Goal: Use online tool/utility: Utilize a website feature to perform a specific function

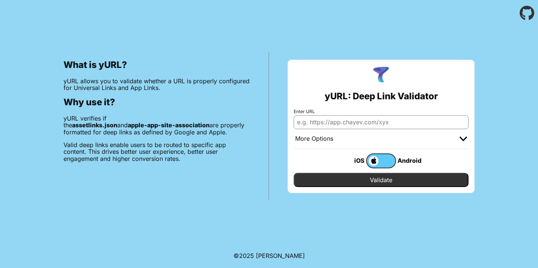
click at [347, 122] on input "Enter URL" at bounding box center [381, 122] width 175 height 13
paste input "https://harajalmashiya.com/product/126"
type input "[URL][DOMAIN_NAME]"
click at [394, 181] on input "Validate" at bounding box center [381, 180] width 175 height 14
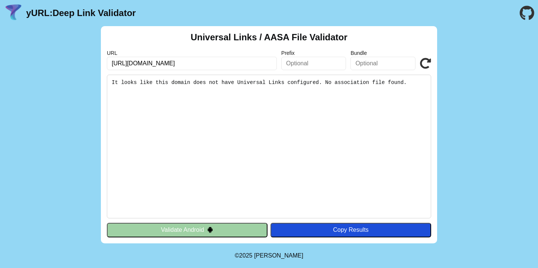
click at [219, 234] on button "Validate Android" at bounding box center [187, 230] width 161 height 14
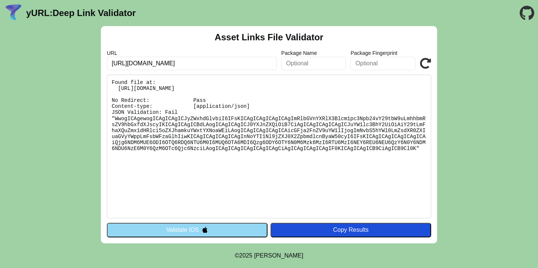
click at [133, 112] on pre "Found file at: [URL][DOMAIN_NAME] No Redirect: Pass Content-type: [application/…" at bounding box center [269, 147] width 324 height 144
click at [170, 230] on button "Validate iOS" at bounding box center [187, 230] width 161 height 14
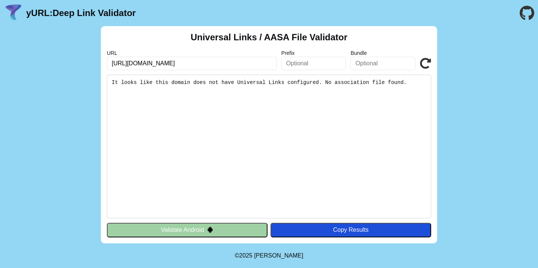
drag, startPoint x: 331, startPoint y: 86, endPoint x: 366, endPoint y: 82, distance: 35.7
click at [366, 82] on pre "It looks like this domain does not have Universal Links configured. No associat…" at bounding box center [269, 147] width 324 height 144
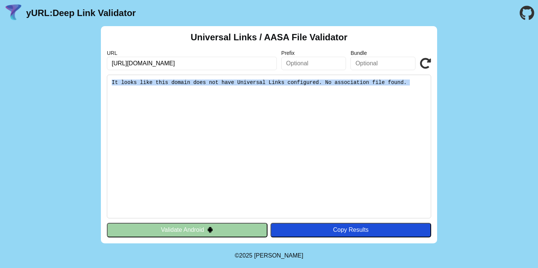
click at [366, 82] on pre "It looks like this domain does not have Universal Links configured. No associat…" at bounding box center [269, 147] width 324 height 144
click at [197, 230] on button "Validate Android" at bounding box center [187, 230] width 161 height 14
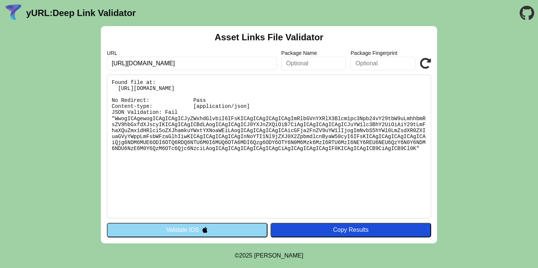
click at [145, 113] on pre "Found file at: [URL][DOMAIN_NAME] No Redirect: Pass Content-type: [application/…" at bounding box center [269, 147] width 324 height 144
click at [145, 113] on pre "Found file at: https://harajalmashiya.com/.well-known/assetlinks.json No Redire…" at bounding box center [269, 147] width 324 height 144
click at [209, 107] on pre "Found file at: https://harajalmashiya.com/.well-known/assetlinks.json No Redire…" at bounding box center [269, 147] width 324 height 144
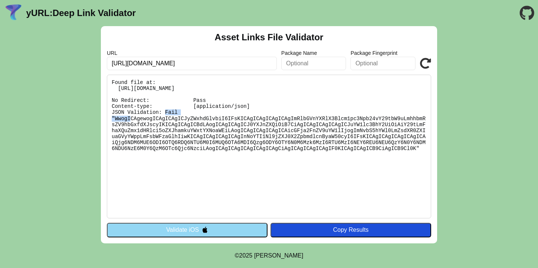
click at [143, 113] on pre "Found file at: https://harajalmashiya.com/.well-known/assetlinks.json No Redire…" at bounding box center [269, 147] width 324 height 144
click at [174, 110] on pre "Found file at: https://harajalmashiya.com/.well-known/assetlinks.json No Redire…" at bounding box center [269, 147] width 324 height 144
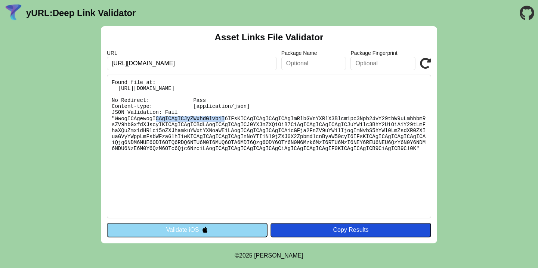
click at [174, 110] on pre "Found file at: https://harajalmashiya.com/.well-known/assetlinks.json No Redire…" at bounding box center [269, 147] width 324 height 144
click at [205, 225] on button "Validate iOS" at bounding box center [187, 230] width 161 height 14
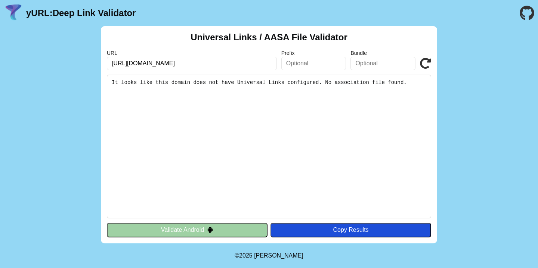
click at [209, 226] on button "Validate Android" at bounding box center [187, 230] width 161 height 14
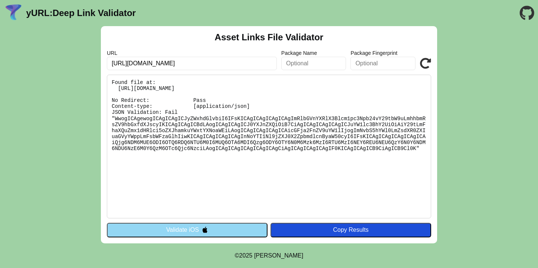
click at [205, 231] on img at bounding box center [205, 230] width 6 height 6
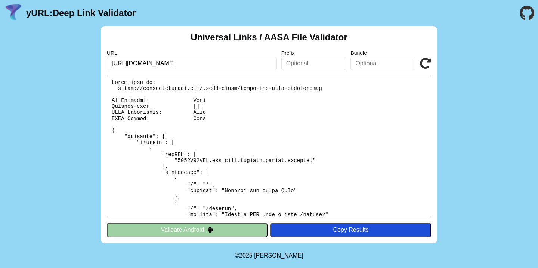
click at [205, 231] on button "Validate Android" at bounding box center [187, 230] width 161 height 14
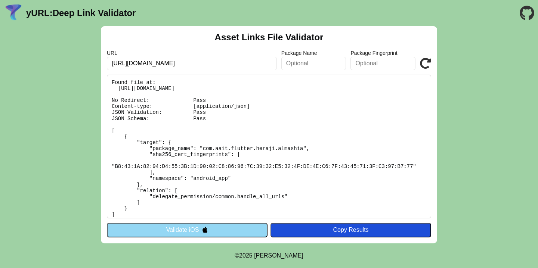
click at [192, 229] on button "Validate iOS" at bounding box center [187, 230] width 161 height 14
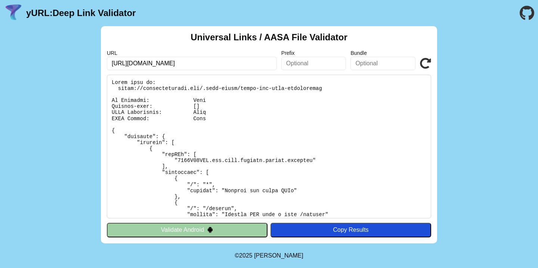
click at [199, 234] on button "Validate Android" at bounding box center [187, 230] width 161 height 14
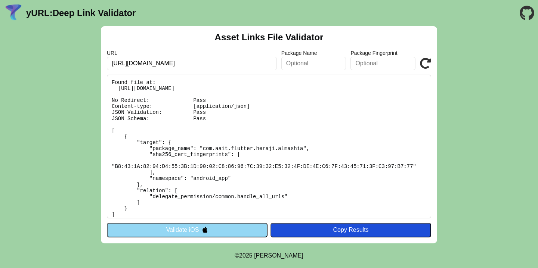
click at [148, 105] on pre "Found file at: [URL][DOMAIN_NAME] No Redirect: Pass Content-type: [application/…" at bounding box center [269, 147] width 324 height 144
click at [148, 105] on pre "Found file at: https://harajalmashiya.com/.well-known/assetlinks.json No Redire…" at bounding box center [269, 147] width 324 height 144
click at [200, 230] on button "Validate iOS" at bounding box center [187, 230] width 161 height 14
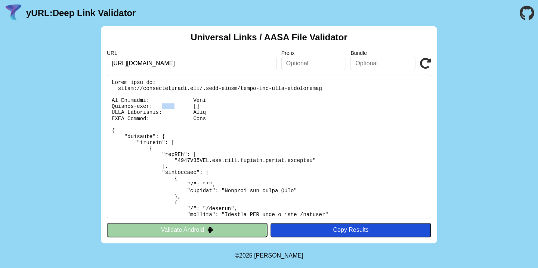
click at [159, 104] on pre at bounding box center [269, 147] width 324 height 144
click at [197, 233] on button "Validate Android" at bounding box center [187, 230] width 161 height 14
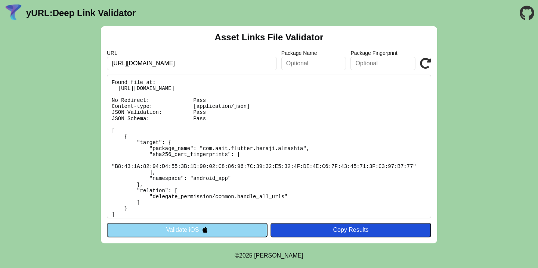
click at [171, 107] on pre "Found file at: [URL][DOMAIN_NAME] No Redirect: Pass Content-type: [application/…" at bounding box center [269, 147] width 324 height 144
copy pre "Content-type: [application/json]"
click at [177, 233] on button "Validate iOS" at bounding box center [187, 230] width 161 height 14
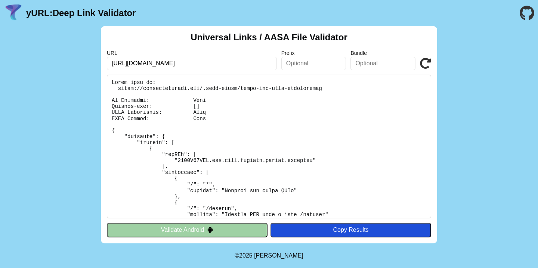
click at [133, 105] on pre at bounding box center [269, 147] width 324 height 144
click at [185, 233] on button "Validate Android" at bounding box center [187, 230] width 161 height 14
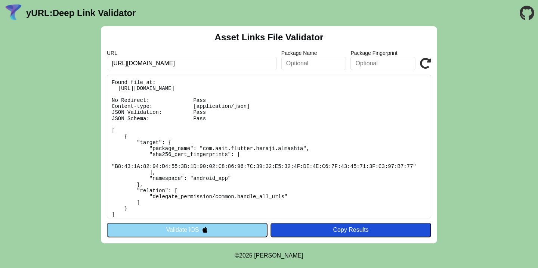
click at [185, 233] on button "Validate iOS" at bounding box center [187, 230] width 161 height 14
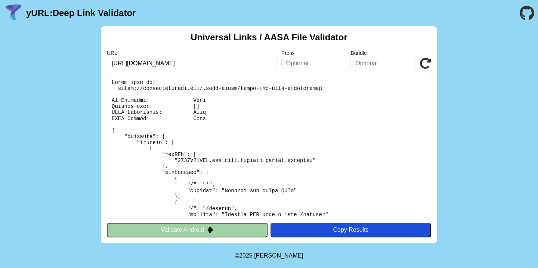
click at [197, 105] on pre at bounding box center [269, 147] width 324 height 144
click at [200, 228] on button "Validate Android" at bounding box center [187, 230] width 161 height 14
click at [196, 66] on input "[URL][DOMAIN_NAME]" at bounding box center [192, 63] width 170 height 13
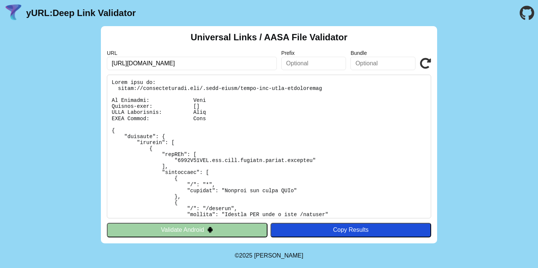
click at [196, 66] on input "[URL][DOMAIN_NAME]" at bounding box center [192, 63] width 170 height 13
click at [165, 63] on input "[URL][DOMAIN_NAME]" at bounding box center [192, 63] width 170 height 13
drag, startPoint x: 130, startPoint y: 65, endPoint x: 182, endPoint y: 63, distance: 51.6
click at [182, 63] on input "[URL][DOMAIN_NAME]" at bounding box center [192, 63] width 170 height 13
